Goal: Task Accomplishment & Management: Manage account settings

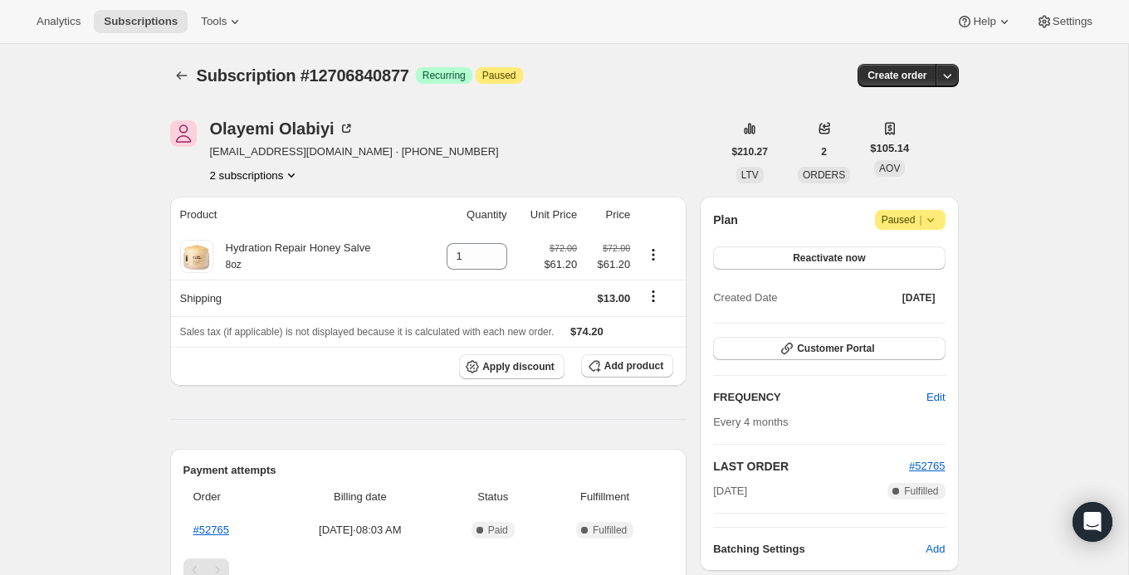
click at [262, 178] on button "2 subscriptions" at bounding box center [255, 175] width 90 height 17
click at [262, 210] on span "12706808109" at bounding box center [229, 205] width 66 height 12
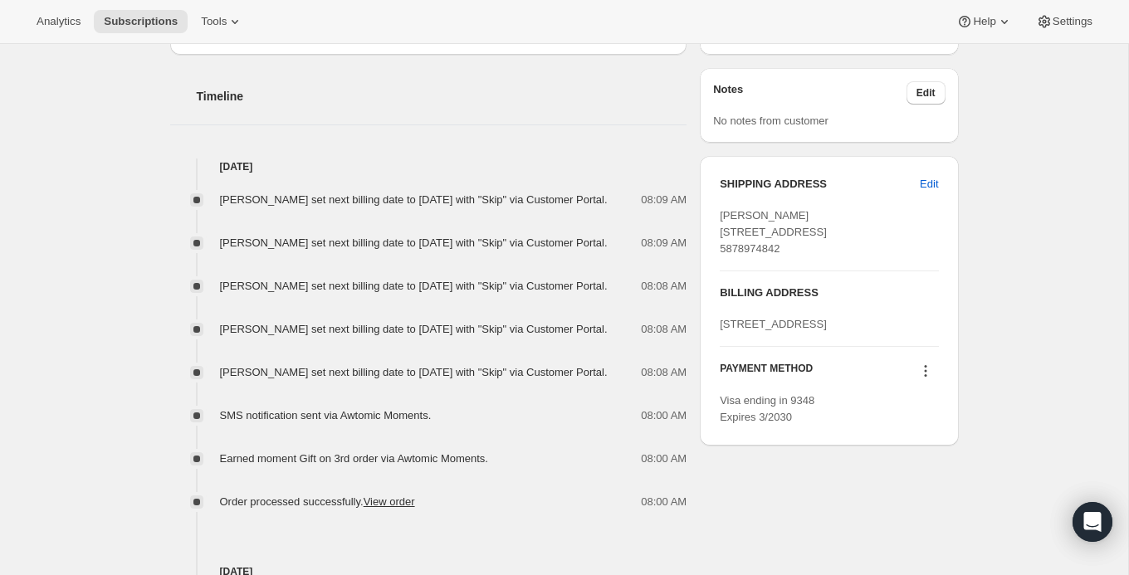
scroll to position [570, 0]
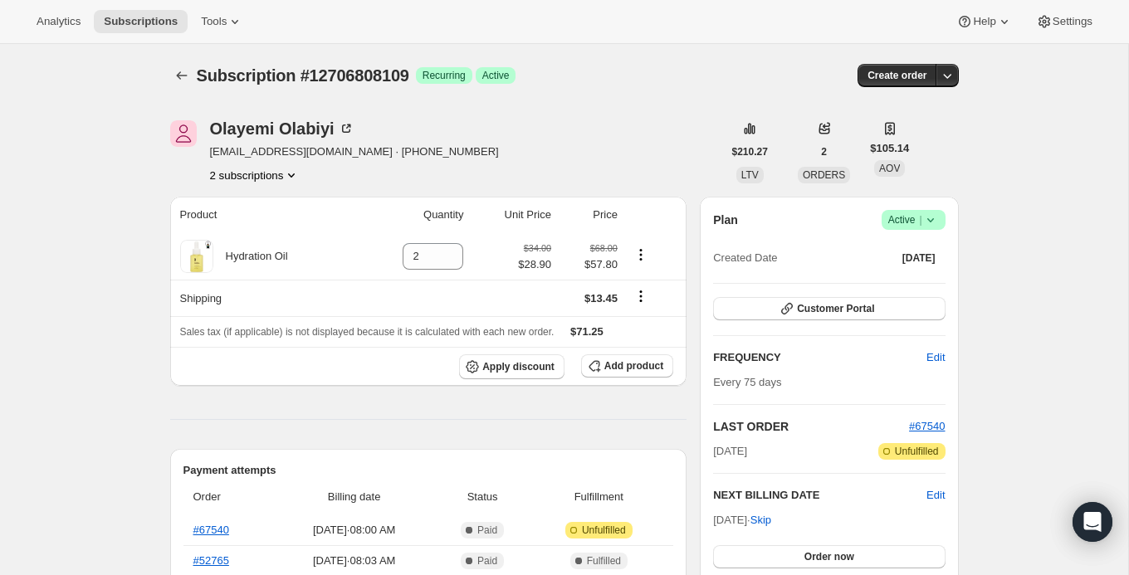
click at [927, 223] on icon at bounding box center [930, 220] width 17 height 17
